Goal: Information Seeking & Learning: Learn about a topic

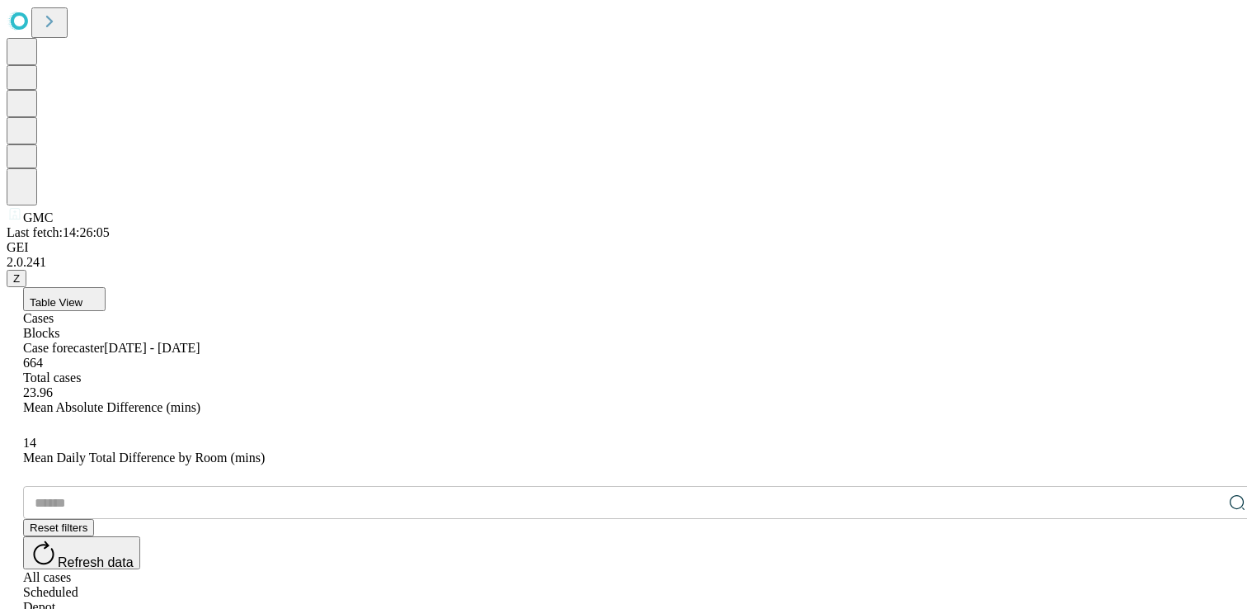
drag, startPoint x: 657, startPoint y: 334, endPoint x: 720, endPoint y: 336, distance: 63.5
click at [106, 287] on button "Table View" at bounding box center [64, 299] width 82 height 24
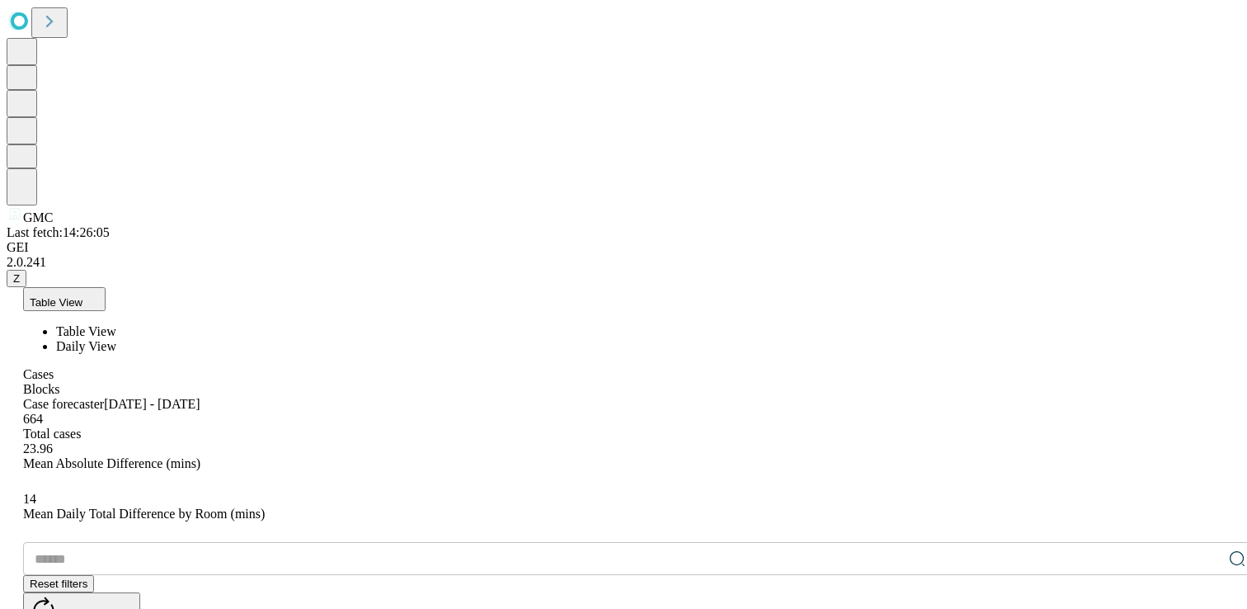
click at [165, 339] on li "Daily View" at bounding box center [656, 346] width 1201 height 15
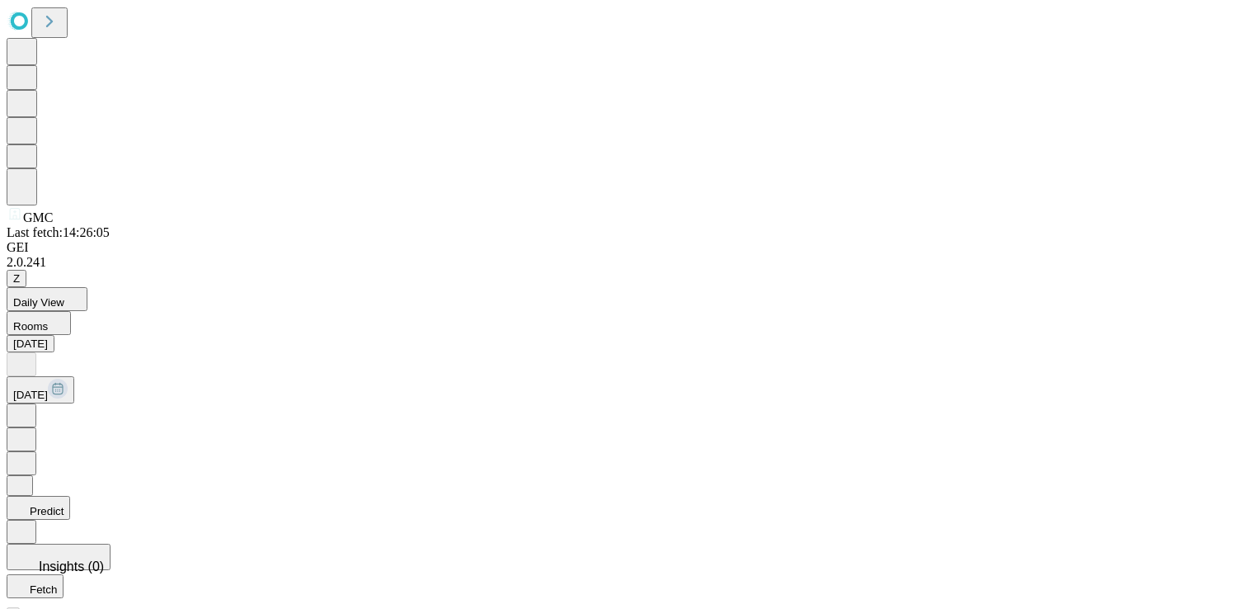
click at [30, 498] on icon at bounding box center [21, 506] width 16 height 16
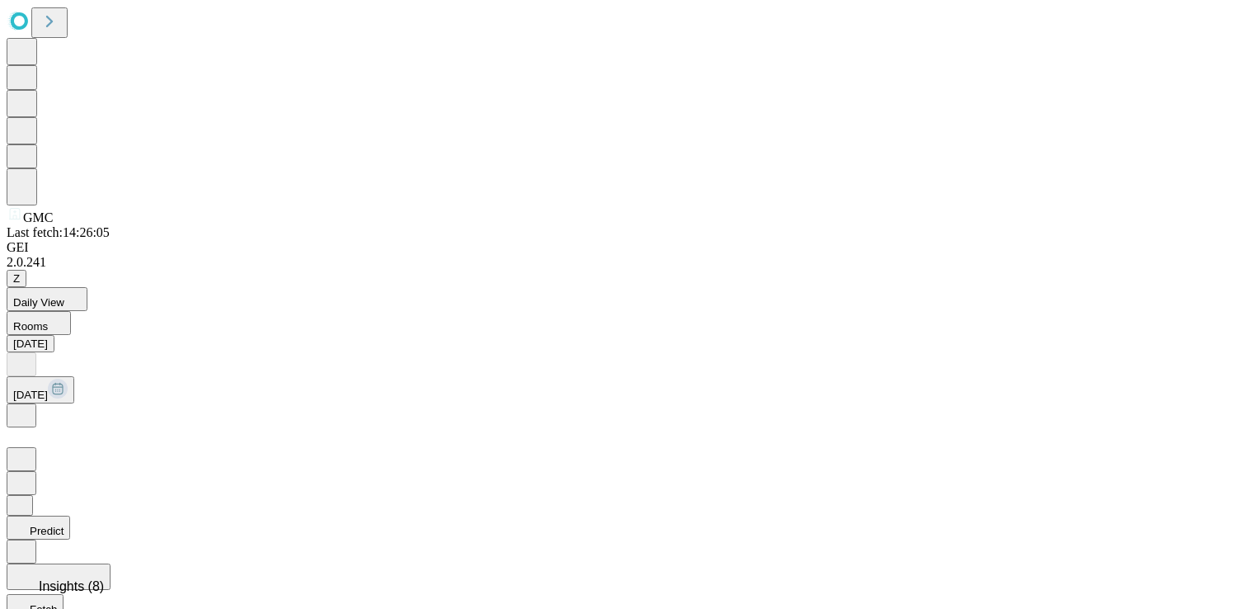
click at [30, 406] on icon at bounding box center [21, 414] width 16 height 16
click at [70, 496] on button "Predict" at bounding box center [39, 508] width 64 height 24
click at [87, 287] on button "Daily View" at bounding box center [47, 299] width 81 height 24
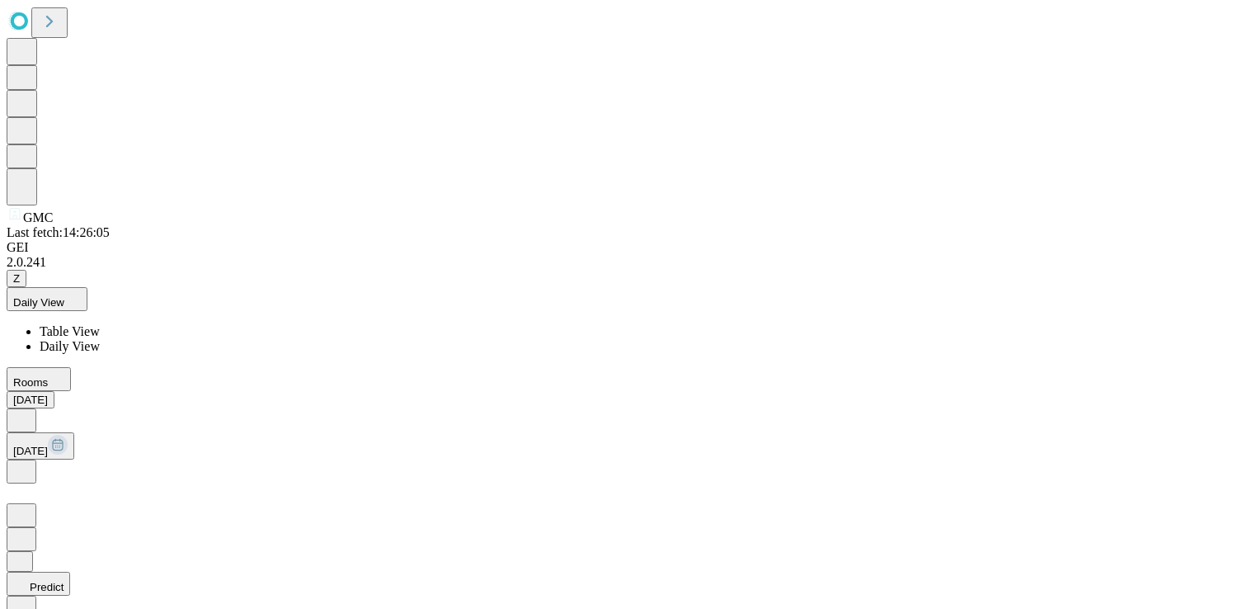
click at [100, 324] on span "Table View" at bounding box center [70, 331] width 60 height 14
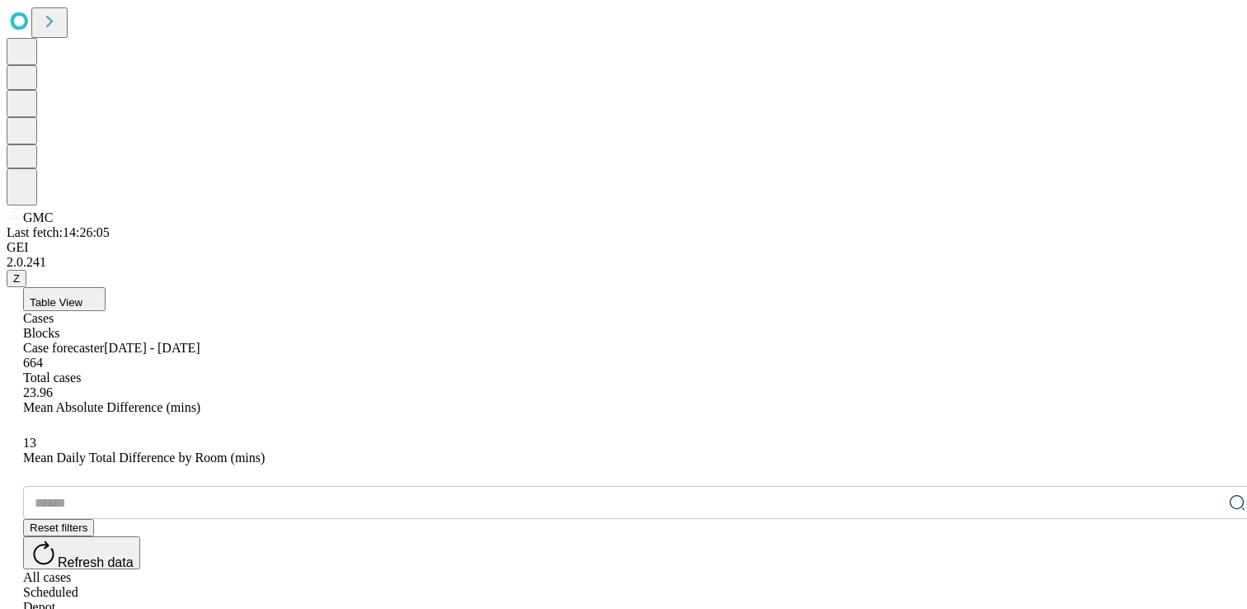
scroll to position [0, 19]
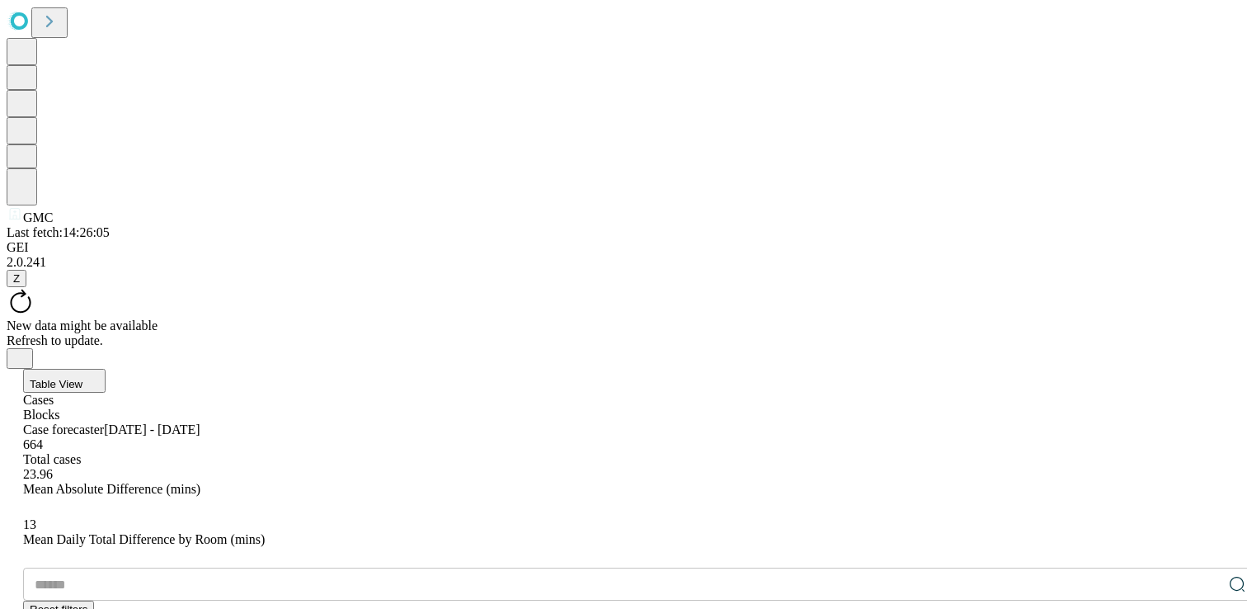
click at [106, 369] on button "Table View" at bounding box center [64, 381] width 82 height 24
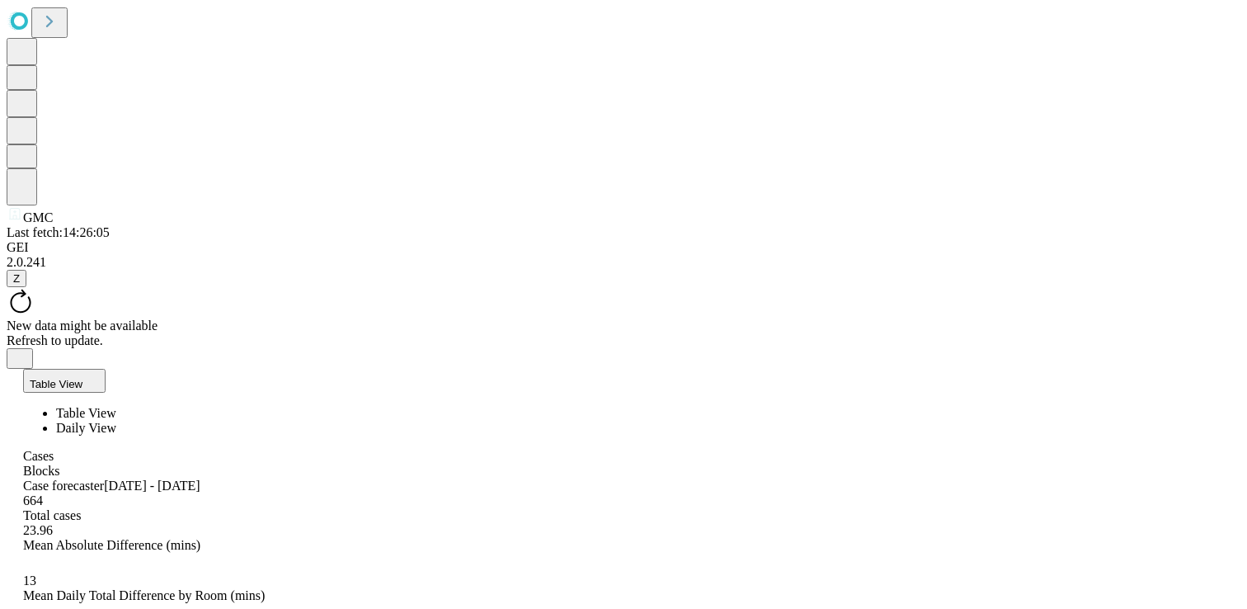
click at [116, 421] on span "Daily View" at bounding box center [86, 428] width 60 height 14
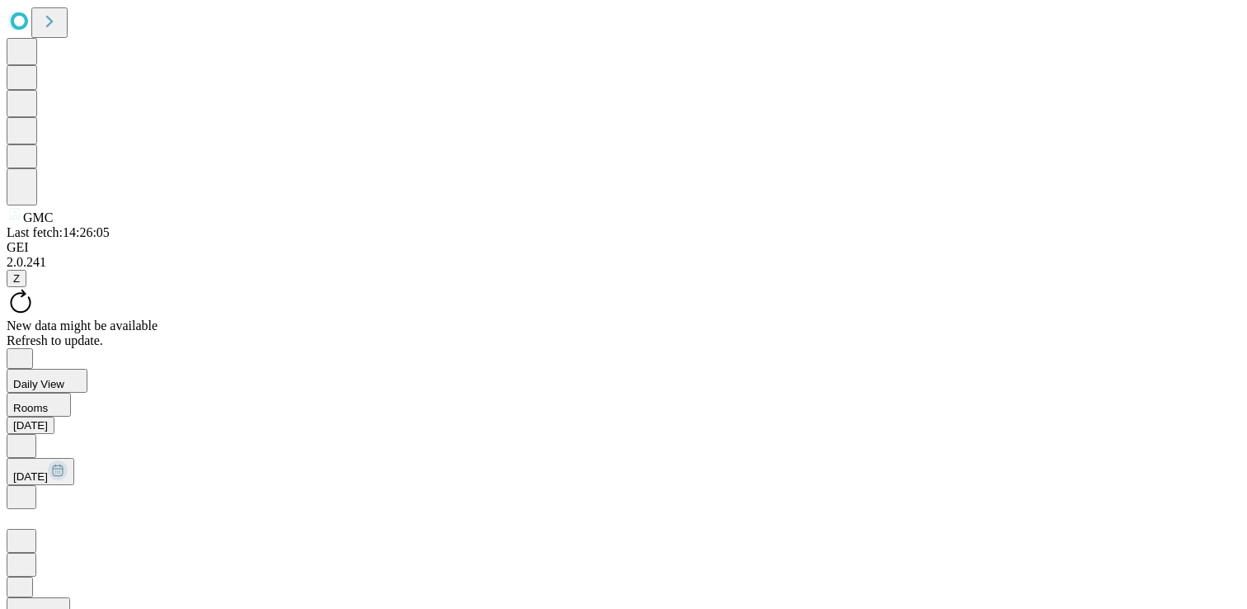
click at [87, 369] on button "Daily View" at bounding box center [47, 381] width 81 height 24
click at [158, 406] on li "Table View" at bounding box center [640, 413] width 1201 height 15
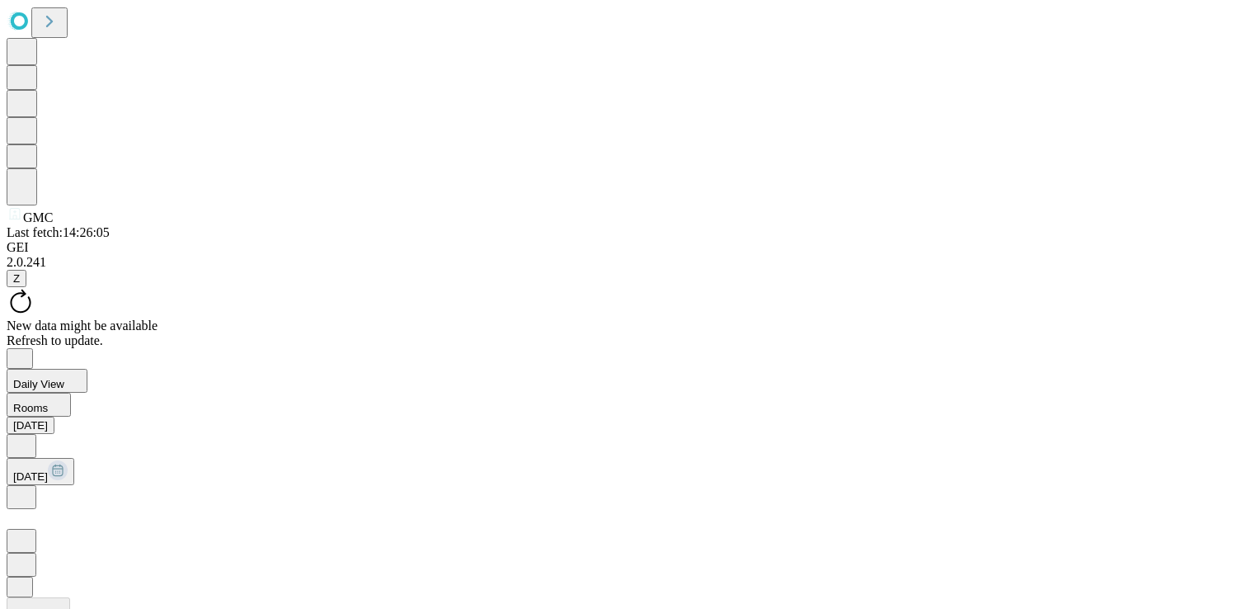
scroll to position [590, 0]
click at [87, 369] on button "Daily View" at bounding box center [47, 381] width 81 height 24
click at [100, 406] on span "Table View" at bounding box center [70, 413] width 60 height 14
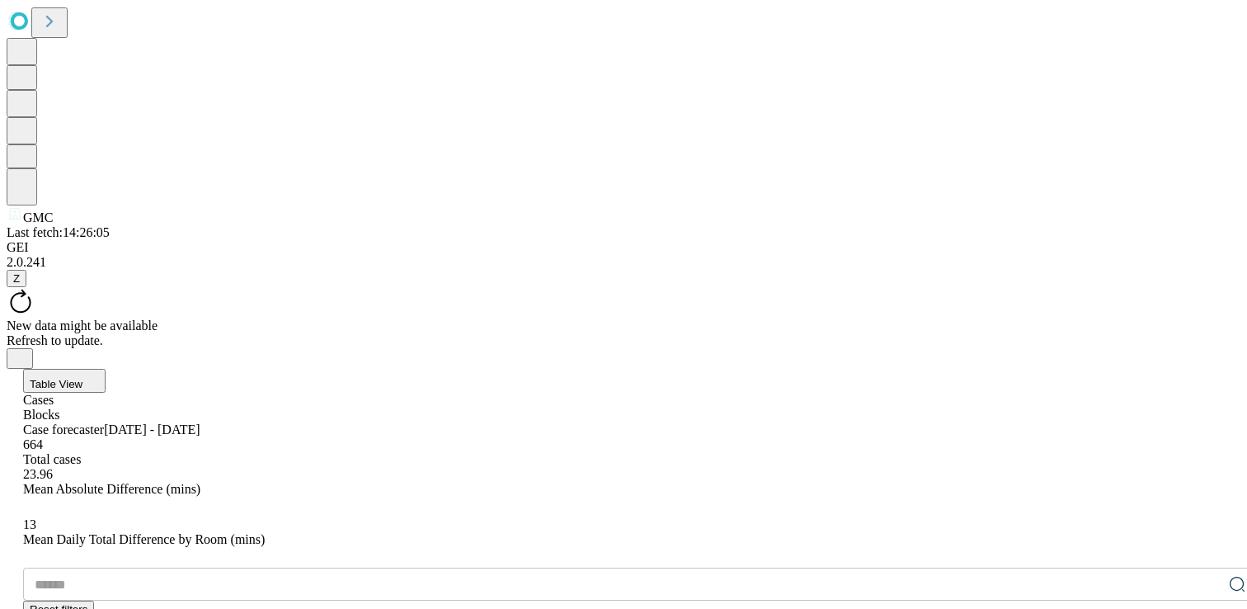
click at [145, 408] on div "Blocks" at bounding box center [640, 415] width 1234 height 15
click at [103, 393] on div "Cases" at bounding box center [640, 400] width 1234 height 15
click at [159, 408] on div "Blocks" at bounding box center [640, 415] width 1234 height 15
click at [101, 393] on div "Cases" at bounding box center [640, 400] width 1234 height 15
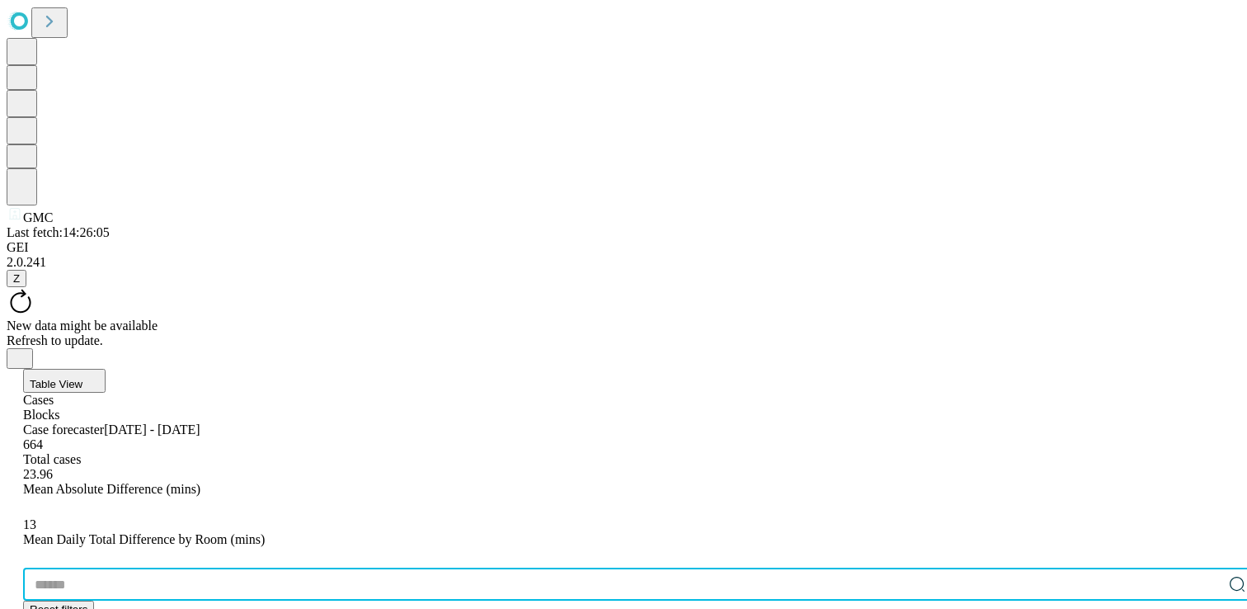
click at [202, 568] on input "text" at bounding box center [622, 584] width 1199 height 33
type input "*******"
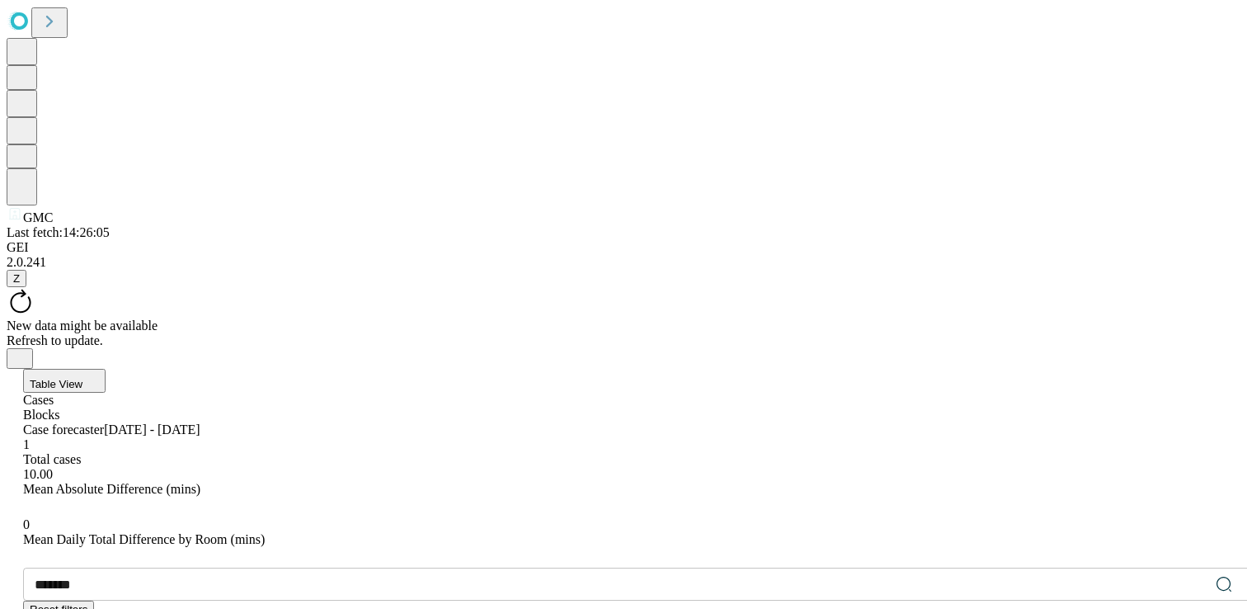
click at [1236, 579] on icon at bounding box center [1239, 582] width 7 height 7
drag, startPoint x: 657, startPoint y: 323, endPoint x: 710, endPoint y: 323, distance: 53.6
drag, startPoint x: 766, startPoint y: 326, endPoint x: 786, endPoint y: 329, distance: 20.9
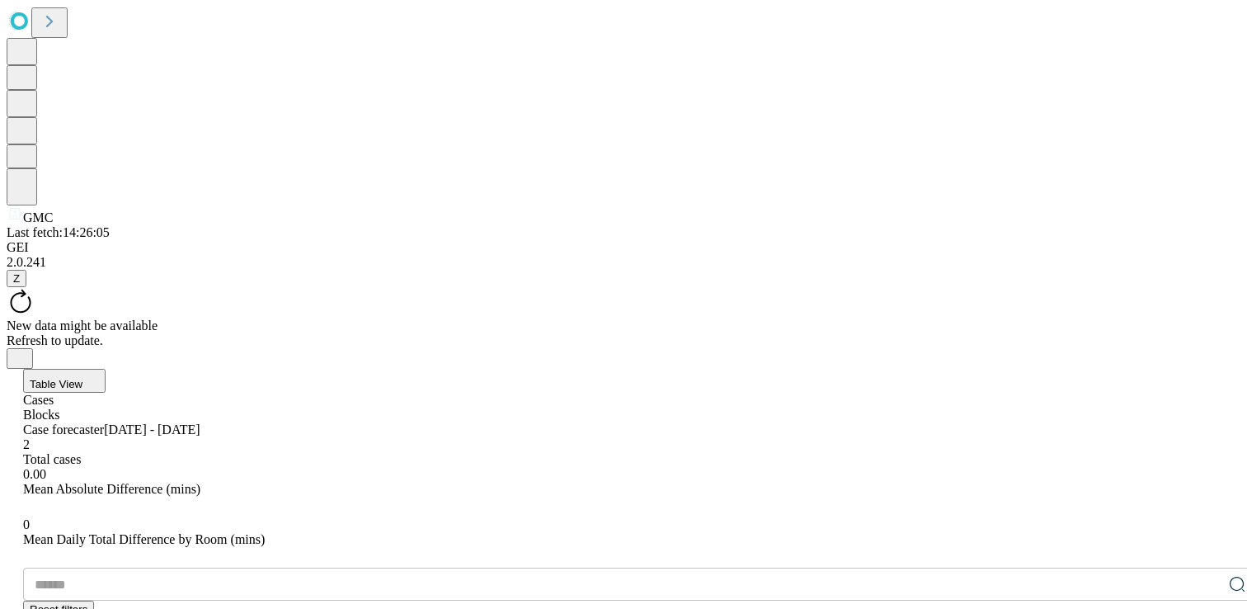
click at [106, 369] on button "Table View" at bounding box center [64, 381] width 82 height 24
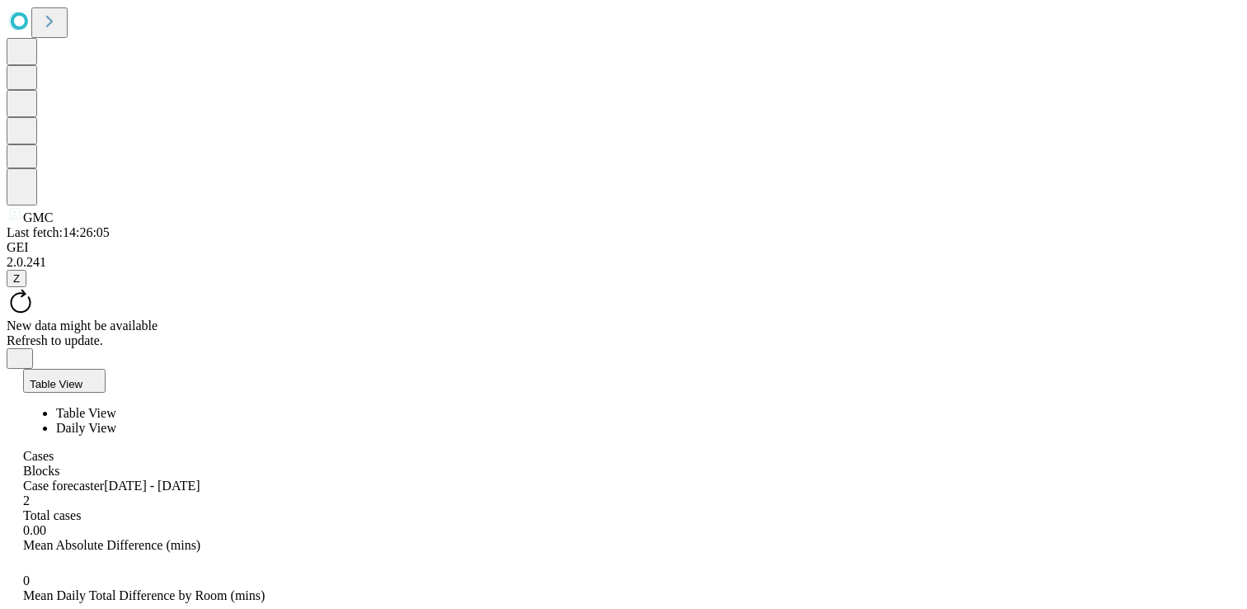
click at [116, 421] on span "Daily View" at bounding box center [86, 428] width 60 height 14
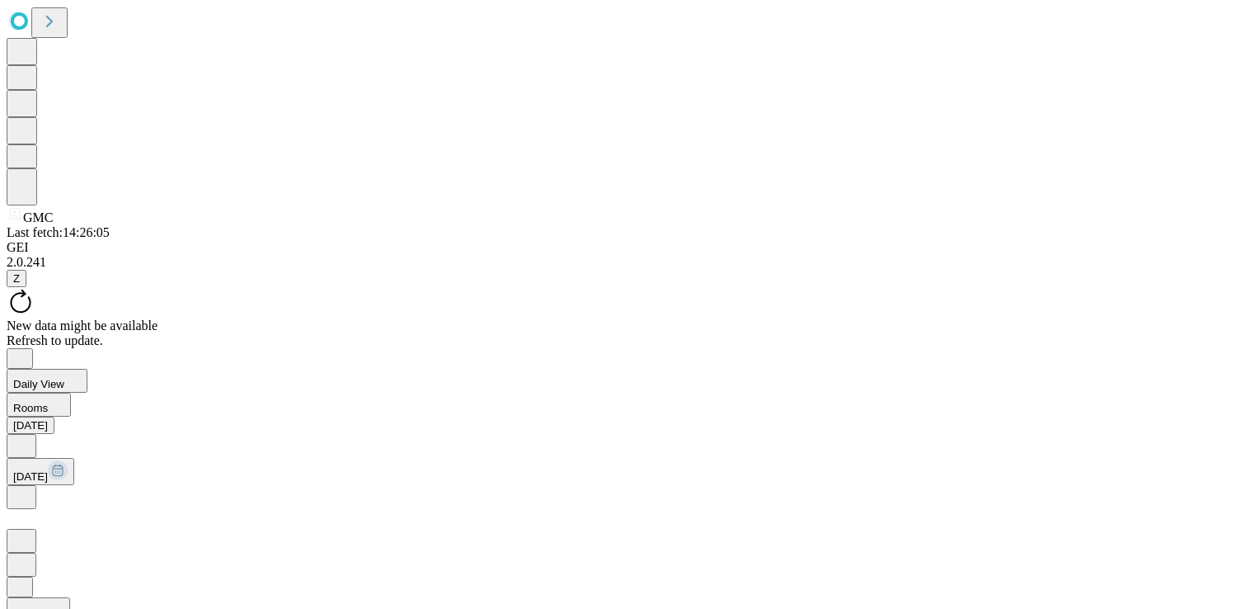
click at [87, 369] on button "Daily View" at bounding box center [47, 381] width 81 height 24
click at [100, 406] on span "Table View" at bounding box center [70, 413] width 60 height 14
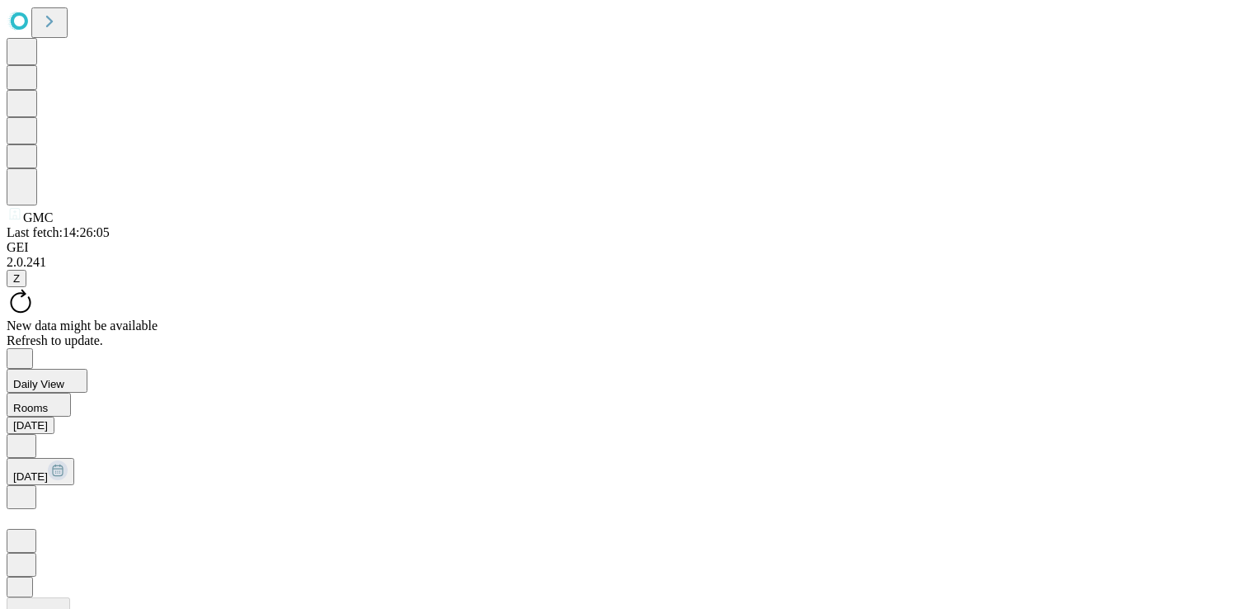
scroll to position [590, 0]
click at [30, 488] on icon at bounding box center [21, 496] width 16 height 16
